Goal: Information Seeking & Learning: Learn about a topic

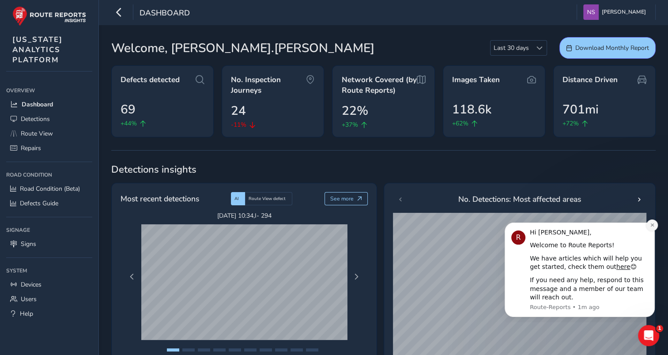
click at [656, 226] on button "Dismiss notification" at bounding box center [651, 224] width 11 height 11
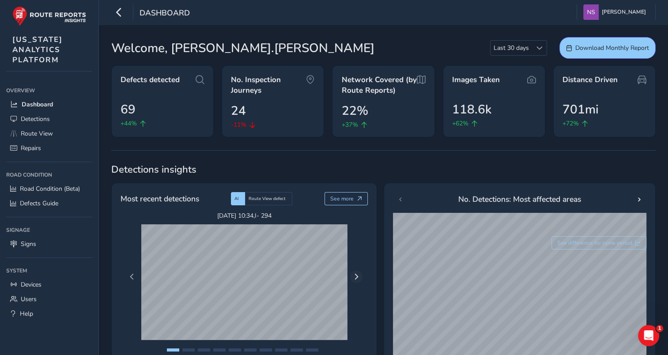
click at [362, 278] on div "[DATE] 10:34 , I- 294 [DATE] 12:09 , [PERSON_NAME][GEOGRAPHIC_DATA] ([GEOGRAPHI…" at bounding box center [244, 276] width 243 height 131
click at [356, 275] on span "Next Page" at bounding box center [356, 277] width 6 height 6
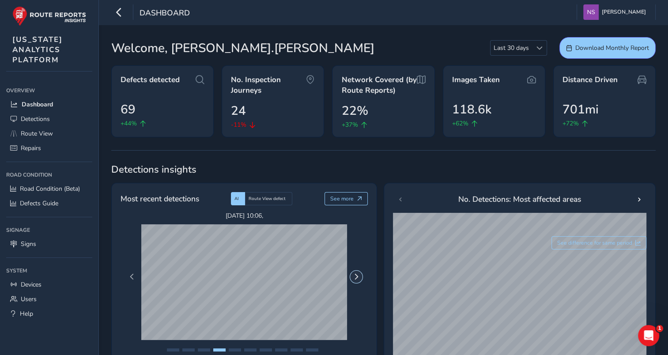
click at [356, 275] on span "Next Page" at bounding box center [356, 277] width 6 height 6
click at [42, 116] on span "Detections" at bounding box center [35, 119] width 29 height 8
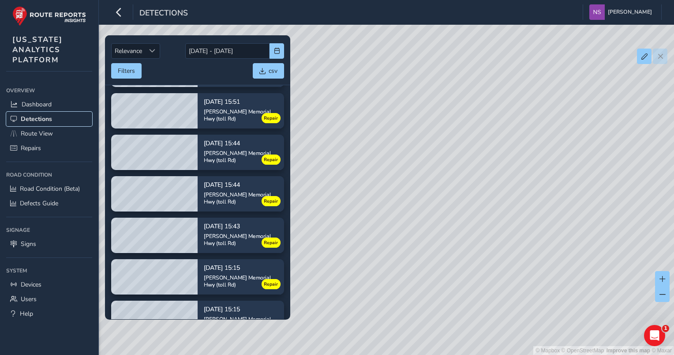
scroll to position [397, 0]
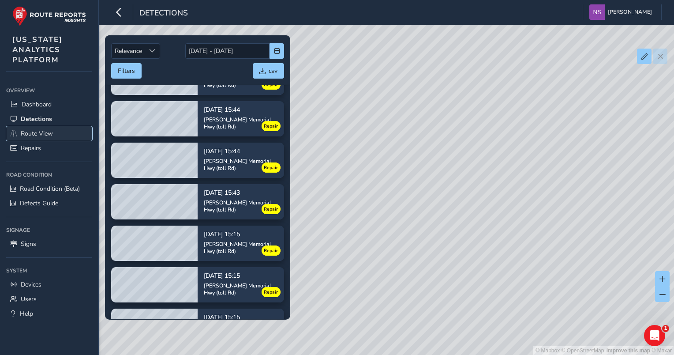
click at [35, 130] on span "Route View" at bounding box center [37, 133] width 32 height 8
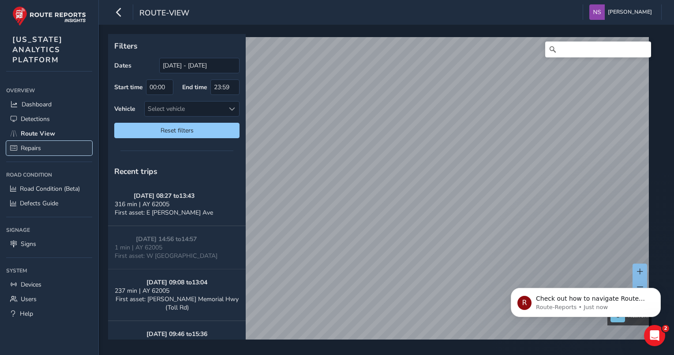
click at [38, 147] on span "Repairs" at bounding box center [31, 148] width 20 height 8
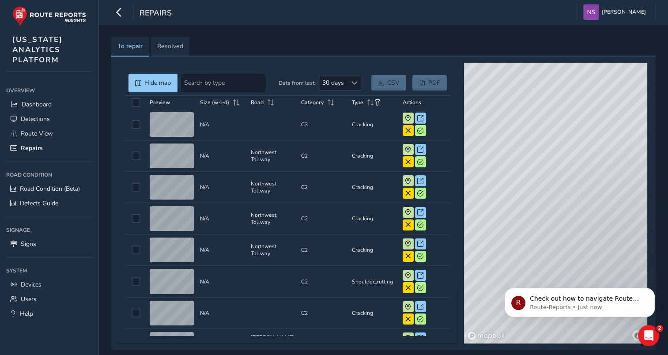
drag, startPoint x: 580, startPoint y: 240, endPoint x: 605, endPoint y: 166, distance: 77.3
click at [605, 166] on div "© Mapbox © OpenStreetMap Improve this map © Maxar" at bounding box center [555, 203] width 183 height 281
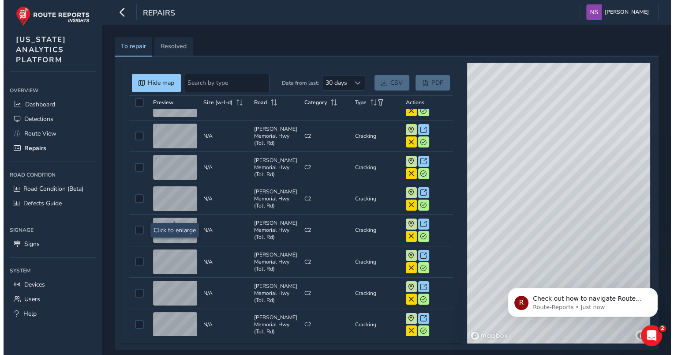
scroll to position [309, 0]
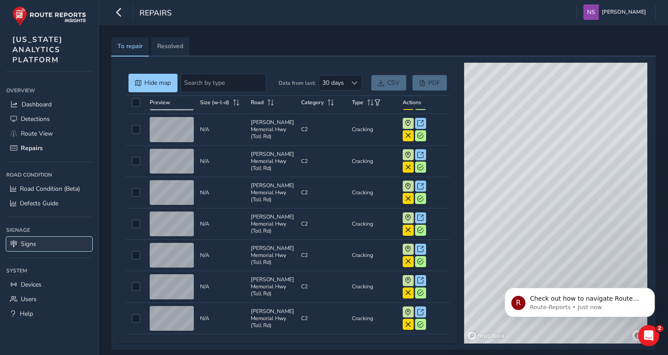
click at [28, 247] on span "Signs" at bounding box center [28, 244] width 15 height 8
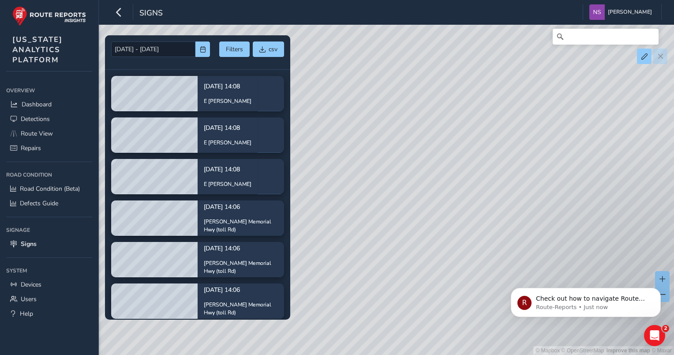
drag, startPoint x: 462, startPoint y: 236, endPoint x: 357, endPoint y: 213, distance: 107.0
click at [357, 213] on div "© Mapbox © OpenStreetMap Improve this map © Maxar" at bounding box center [337, 177] width 674 height 355
click at [38, 282] on span "Devices" at bounding box center [31, 284] width 21 height 8
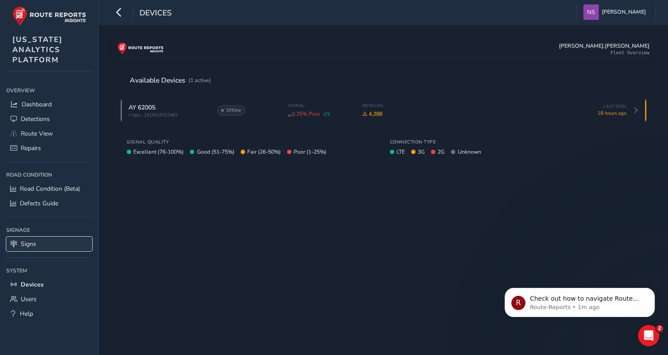
click at [30, 244] on span "Signs" at bounding box center [28, 244] width 15 height 8
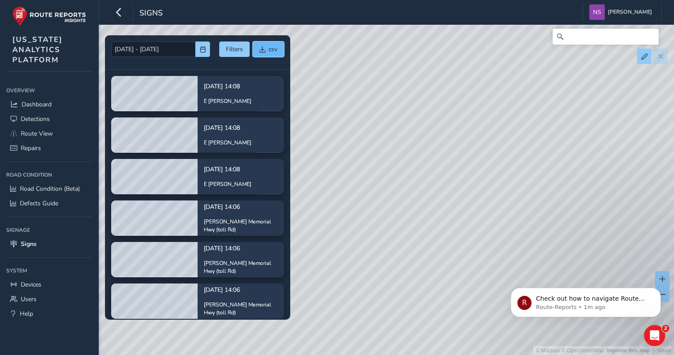
click at [271, 48] on span "csv" at bounding box center [273, 49] width 9 height 8
drag, startPoint x: 481, startPoint y: 225, endPoint x: 439, endPoint y: 76, distance: 155.2
click at [439, 76] on div "© Mapbox © OpenStreetMap Improve this map © Maxar" at bounding box center [337, 177] width 674 height 355
drag, startPoint x: 554, startPoint y: 203, endPoint x: 410, endPoint y: 39, distance: 217.9
click at [412, 41] on div "© Mapbox © OpenStreetMap Improve this map © Maxar" at bounding box center [337, 177] width 674 height 355
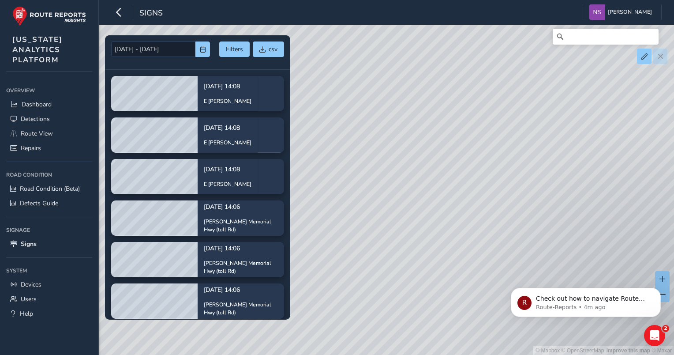
drag, startPoint x: 437, startPoint y: 206, endPoint x: 459, endPoint y: 74, distance: 134.3
click at [460, 74] on div "© Mapbox © OpenStreetMap Improve this map © Maxar" at bounding box center [337, 177] width 674 height 355
drag, startPoint x: 454, startPoint y: 180, endPoint x: 397, endPoint y: 60, distance: 133.2
click at [397, 60] on div "© Mapbox © OpenStreetMap Improve this map © Maxar" at bounding box center [337, 177] width 674 height 355
click at [386, 167] on div "© Mapbox © OpenStreetMap Improve this map © Maxar" at bounding box center [337, 177] width 674 height 355
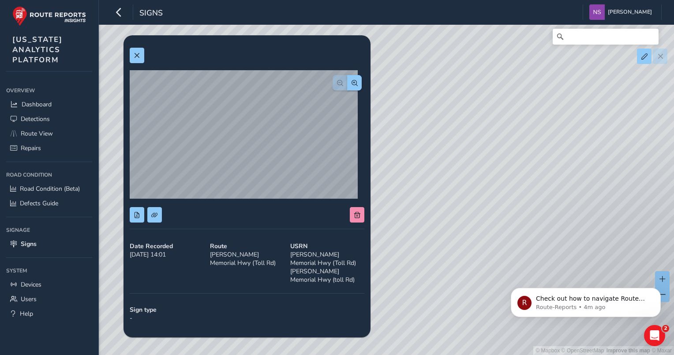
drag, startPoint x: 623, startPoint y: 177, endPoint x: 545, endPoint y: 171, distance: 77.5
click at [545, 171] on div "© Mapbox © OpenStreetMap Improve this map © Maxar" at bounding box center [337, 177] width 674 height 355
click at [462, 157] on div "© Mapbox © OpenStreetMap Improve this map © Maxar" at bounding box center [337, 177] width 674 height 355
click at [490, 151] on div "© Mapbox © OpenStreetMap Improve this map © Maxar" at bounding box center [337, 177] width 674 height 355
drag, startPoint x: 509, startPoint y: 146, endPoint x: 635, endPoint y: 203, distance: 138.8
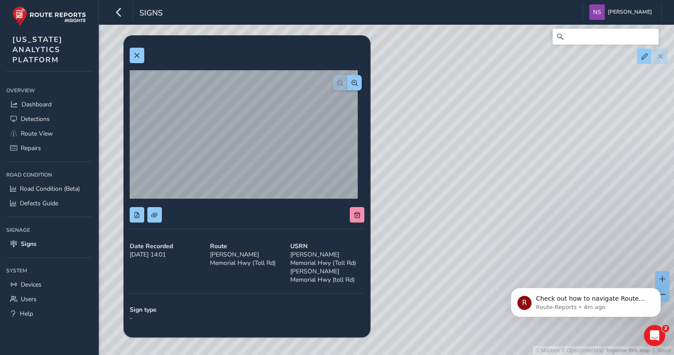
click at [635, 204] on div "© Mapbox © OpenStreetMap Improve this map © Maxar" at bounding box center [337, 177] width 674 height 355
drag, startPoint x: 447, startPoint y: 208, endPoint x: 528, endPoint y: 213, distance: 80.9
click at [528, 213] on div "© Mapbox © OpenStreetMap Improve this map © Maxar" at bounding box center [337, 177] width 674 height 355
click at [447, 198] on div "© Mapbox © OpenStreetMap Improve this map © Maxar" at bounding box center [337, 177] width 674 height 355
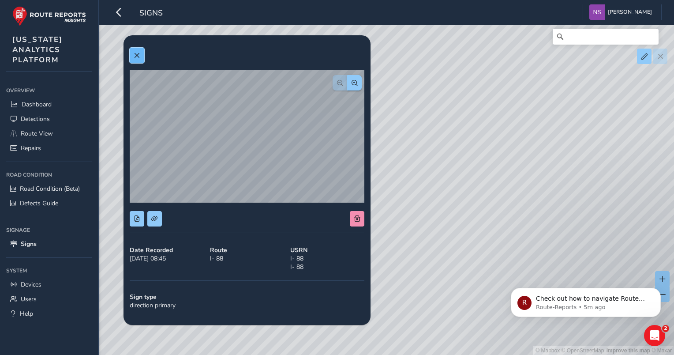
click at [132, 55] on button at bounding box center [137, 55] width 15 height 15
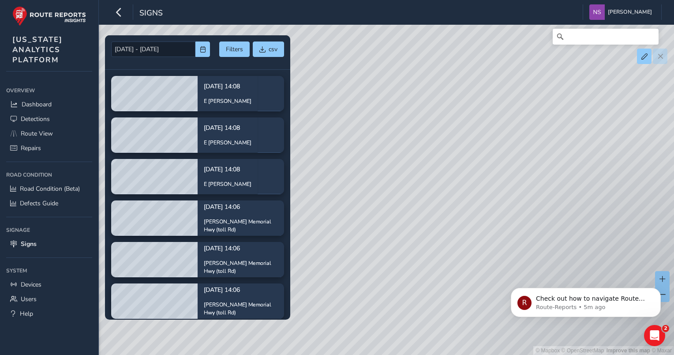
drag, startPoint x: 529, startPoint y: 145, endPoint x: 579, endPoint y: 157, distance: 51.8
click at [579, 157] on div "© Mapbox © OpenStreetMap Improve this map © Maxar" at bounding box center [337, 177] width 674 height 355
drag, startPoint x: 497, startPoint y: 150, endPoint x: 365, endPoint y: 143, distance: 131.7
click at [358, 143] on div "© Mapbox © OpenStreetMap Improve this map © Maxar" at bounding box center [337, 177] width 674 height 355
drag, startPoint x: 619, startPoint y: 138, endPoint x: 332, endPoint y: 139, distance: 287.2
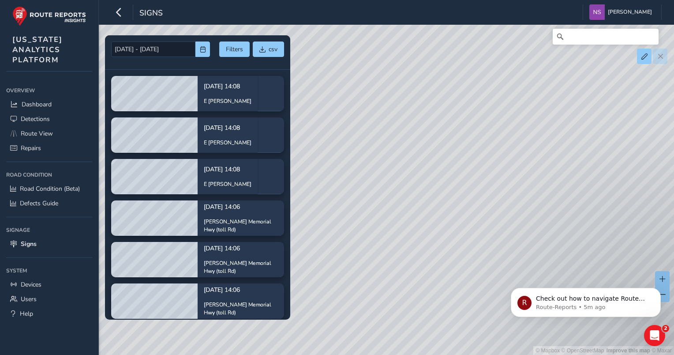
click at [332, 139] on div "© Mapbox © OpenStreetMap Improve this map © Maxar" at bounding box center [337, 177] width 674 height 355
drag, startPoint x: 450, startPoint y: 120, endPoint x: 414, endPoint y: 120, distance: 35.7
click at [414, 120] on div "© Mapbox © OpenStreetMap Improve this map © Maxar" at bounding box center [337, 177] width 674 height 355
drag, startPoint x: 612, startPoint y: 87, endPoint x: 493, endPoint y: 113, distance: 121.5
click at [493, 113] on div "© Mapbox © OpenStreetMap Improve this map © Maxar" at bounding box center [337, 177] width 674 height 355
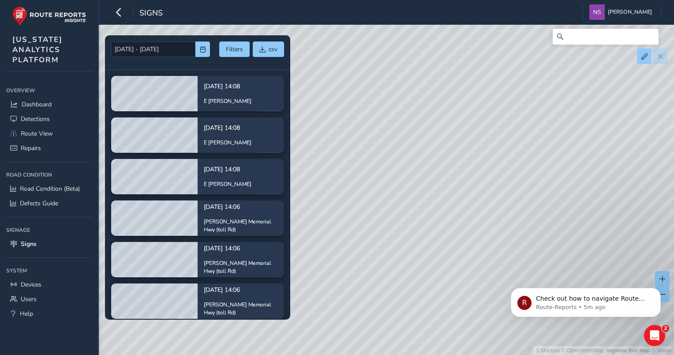
click at [510, 261] on div "© Mapbox © OpenStreetMap Improve this map © Maxar" at bounding box center [337, 177] width 674 height 355
drag, startPoint x: 609, startPoint y: 206, endPoint x: 494, endPoint y: 212, distance: 115.3
click at [490, 219] on div "© Mapbox © OpenStreetMap Improve this map © Maxar" at bounding box center [337, 177] width 674 height 355
click at [552, 136] on div "© Mapbox © OpenStreetMap Improve this map © Maxar" at bounding box center [337, 177] width 674 height 355
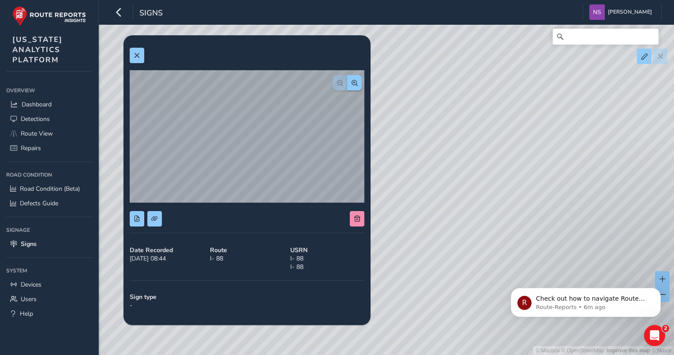
drag, startPoint x: 468, startPoint y: 131, endPoint x: 447, endPoint y: 157, distance: 33.6
click at [447, 157] on div "© Mapbox © OpenStreetMap Improve this map © Maxar" at bounding box center [337, 177] width 674 height 355
drag, startPoint x: 589, startPoint y: 130, endPoint x: 484, endPoint y: 157, distance: 108.4
click at [484, 157] on div "© Mapbox © OpenStreetMap Improve this map © Maxar" at bounding box center [337, 177] width 674 height 355
drag, startPoint x: 431, startPoint y: 158, endPoint x: 549, endPoint y: 160, distance: 118.3
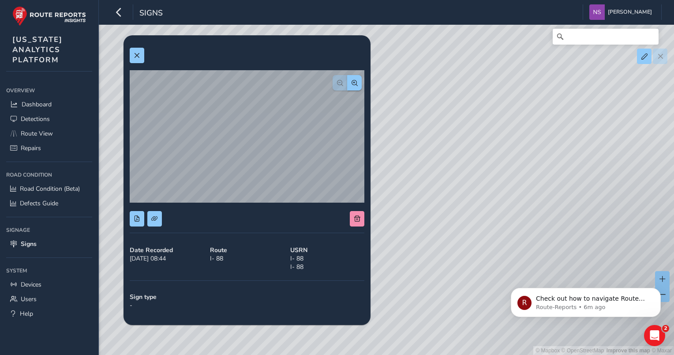
click at [549, 160] on div "© Mapbox © OpenStreetMap Improve this map © Maxar" at bounding box center [337, 177] width 674 height 355
click at [136, 53] on span at bounding box center [137, 56] width 6 height 6
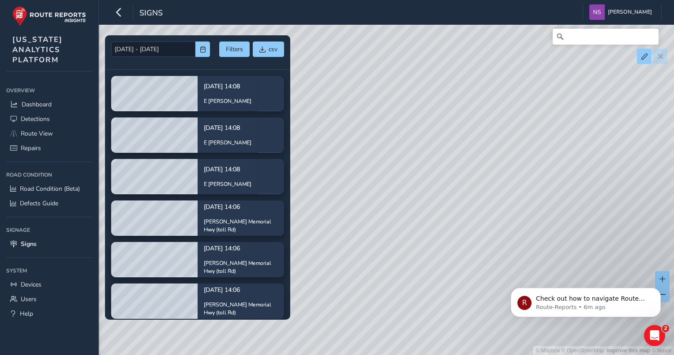
drag, startPoint x: 510, startPoint y: 135, endPoint x: 413, endPoint y: 153, distance: 98.7
click at [413, 153] on div "© Mapbox © OpenStreetMap Improve this map © Maxar" at bounding box center [337, 177] width 674 height 355
click at [383, 154] on div "© Mapbox © OpenStreetMap Improve this map © Maxar" at bounding box center [337, 177] width 674 height 355
click at [337, 186] on div "© Mapbox © OpenStreetMap Improve this map © Maxar" at bounding box center [337, 177] width 674 height 355
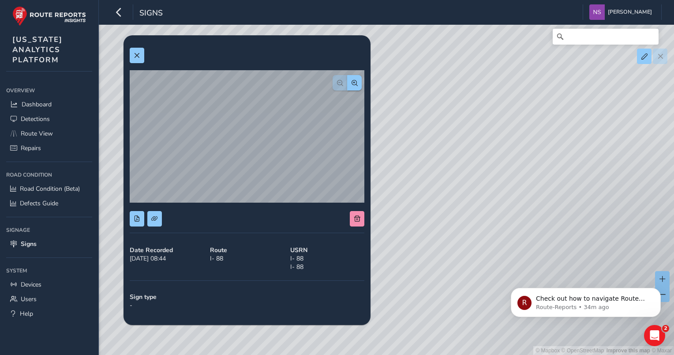
click at [426, 198] on div "© Mapbox © OpenStreetMap Improve this map © Maxar" at bounding box center [337, 177] width 674 height 355
